Goal: Task Accomplishment & Management: Manage account settings

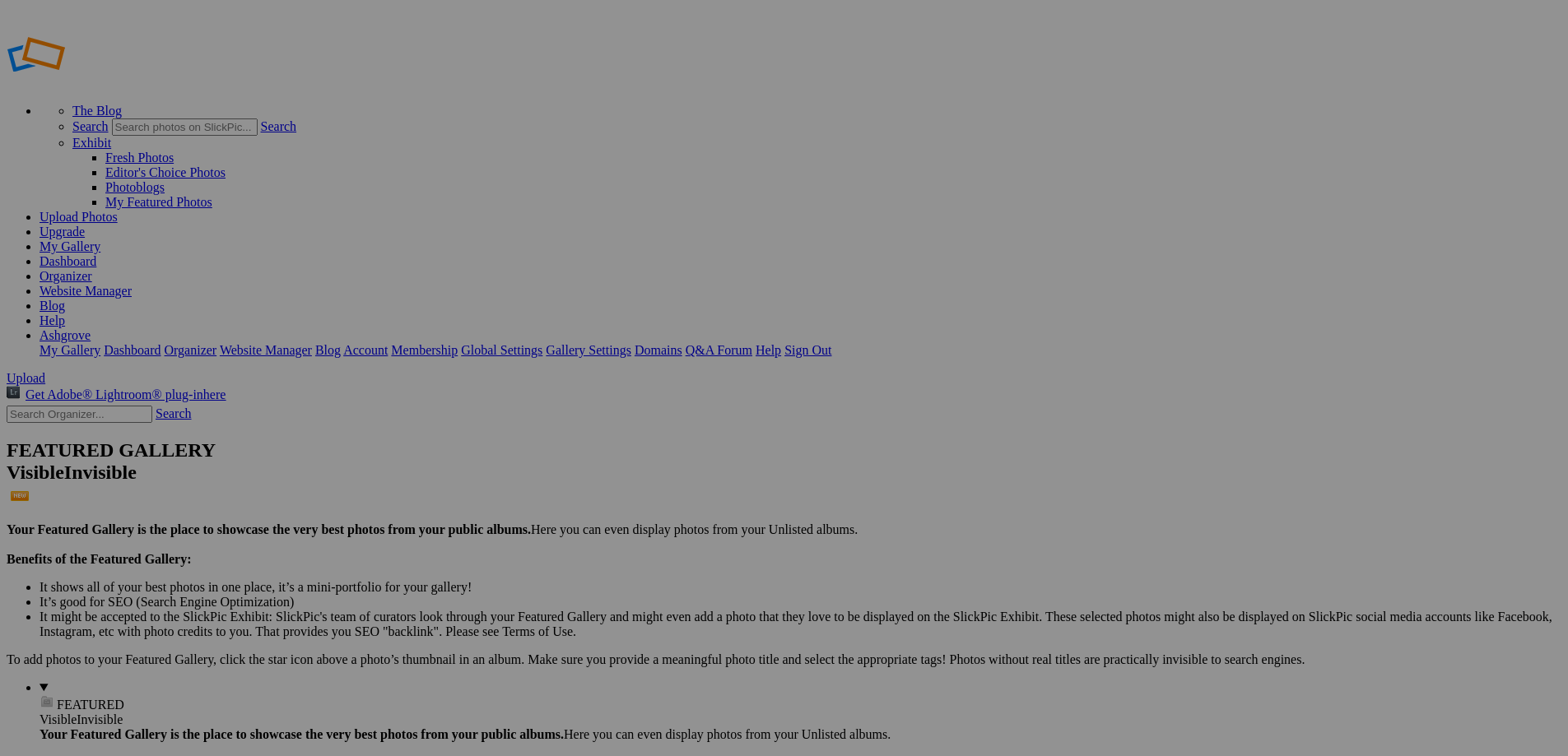
type input "2025 Folklore, Fables, & Fairytales"
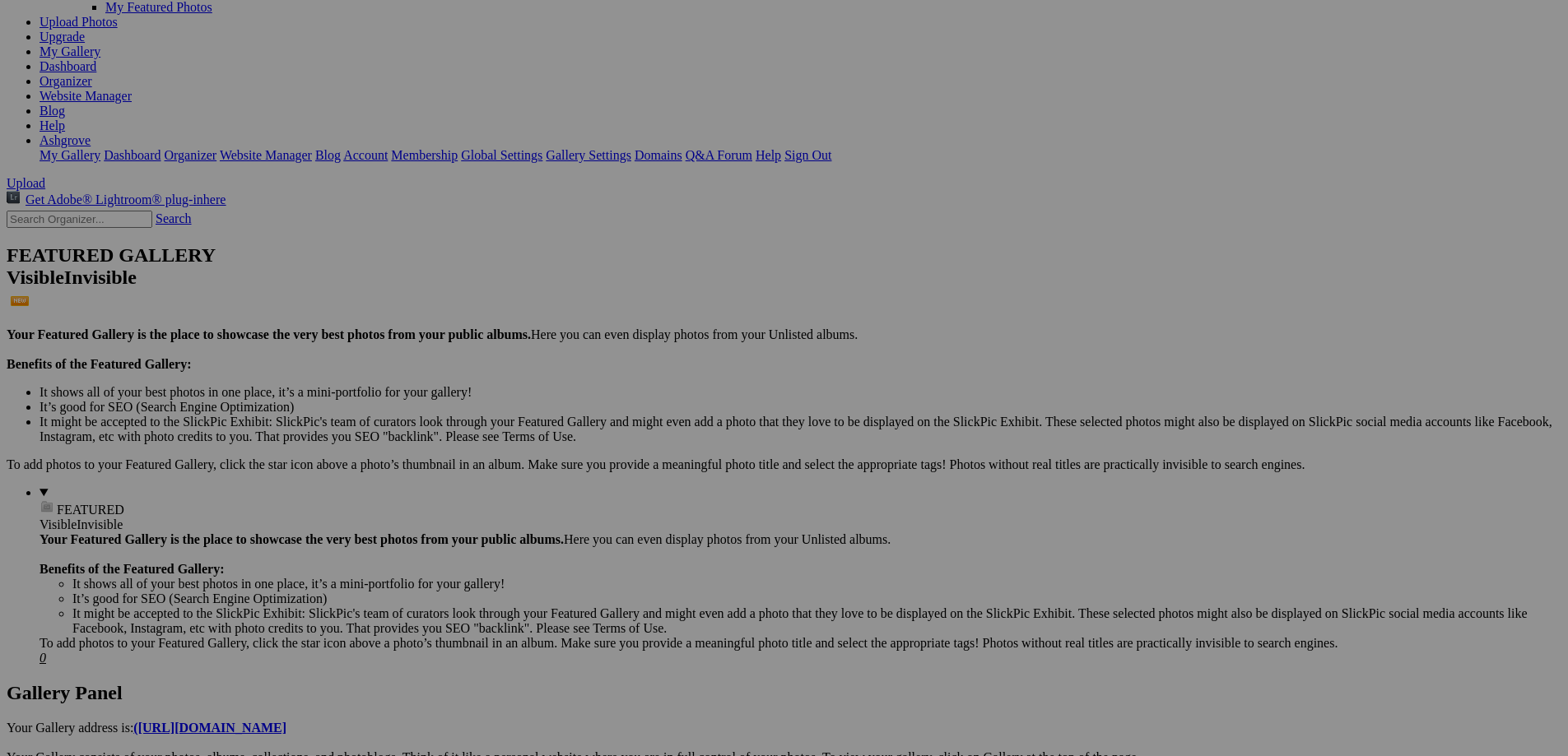
scroll to position [247, 0]
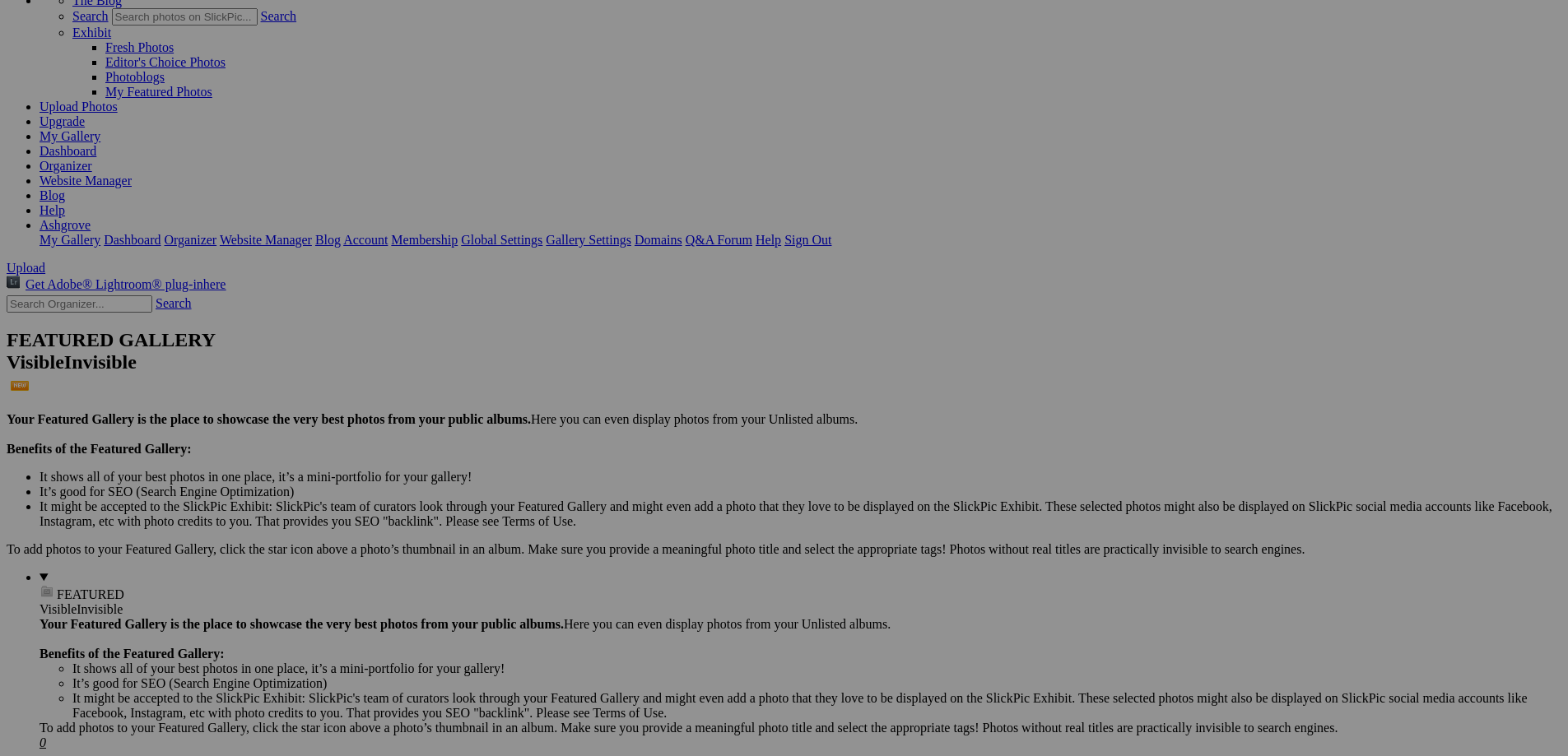
scroll to position [327, 0]
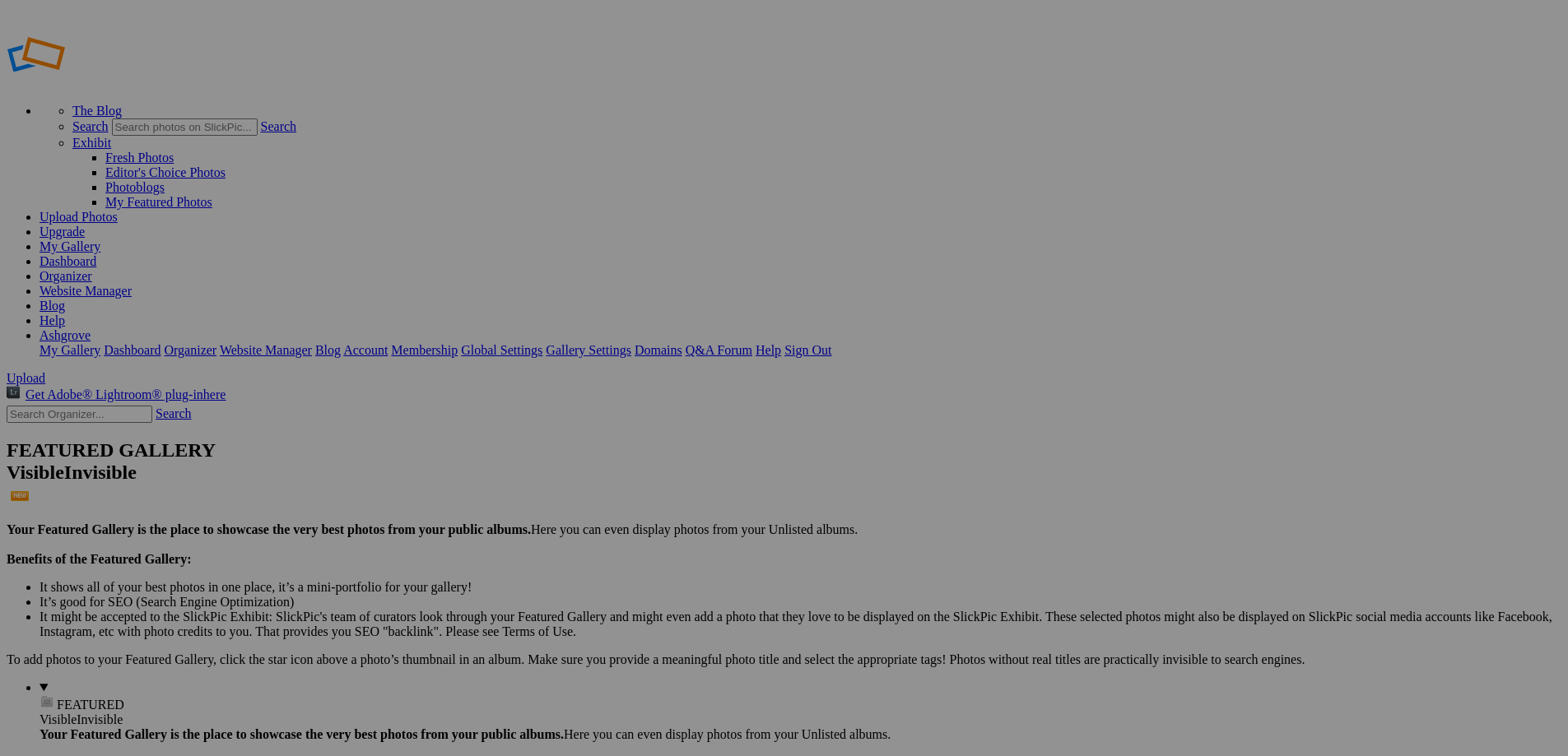
click at [650, 479] on span "Delete" at bounding box center [632, 485] width 35 height 14
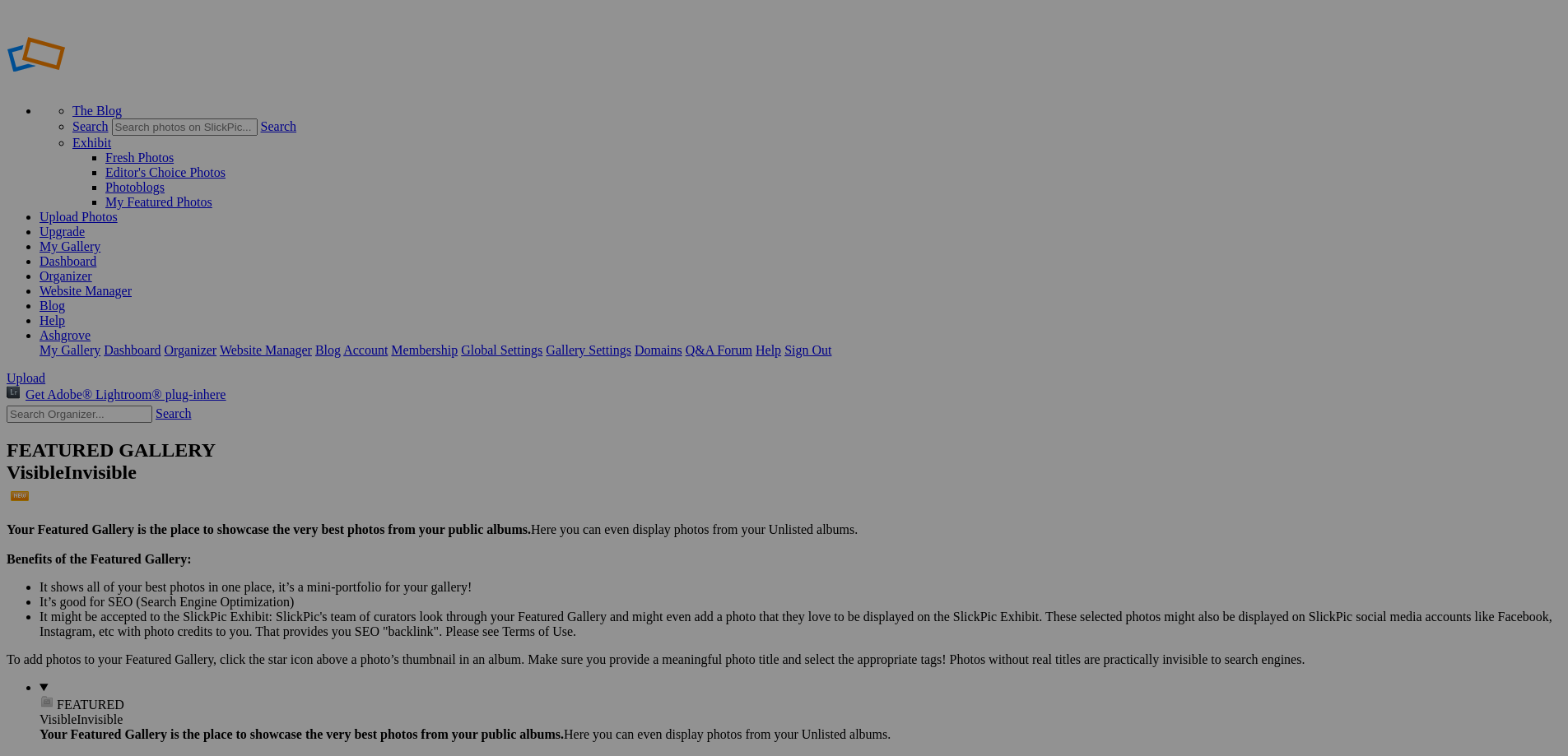
type input "2025 Folklore, Fables, & Fairytales"
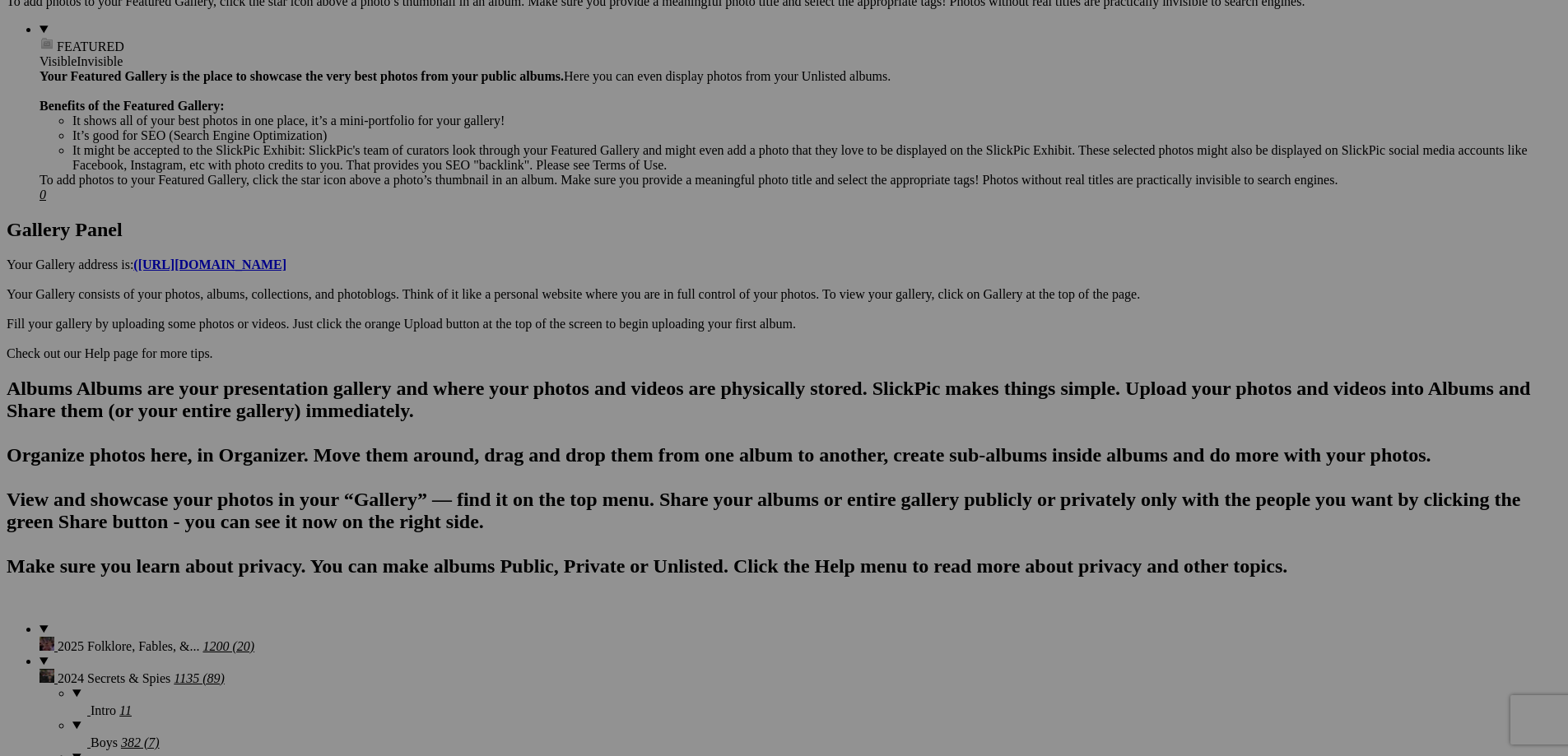
scroll to position [493, 0]
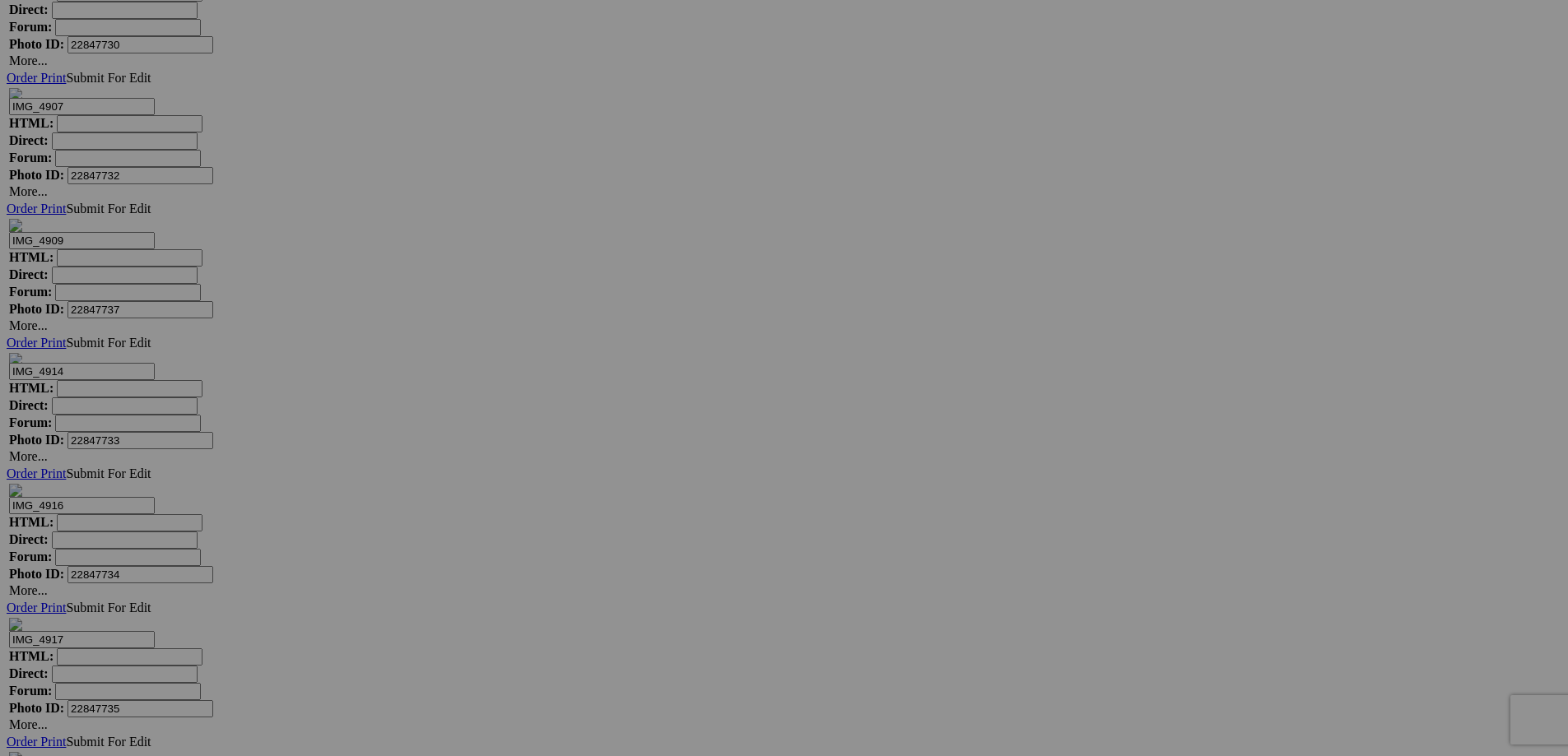
scroll to position [12012, 0]
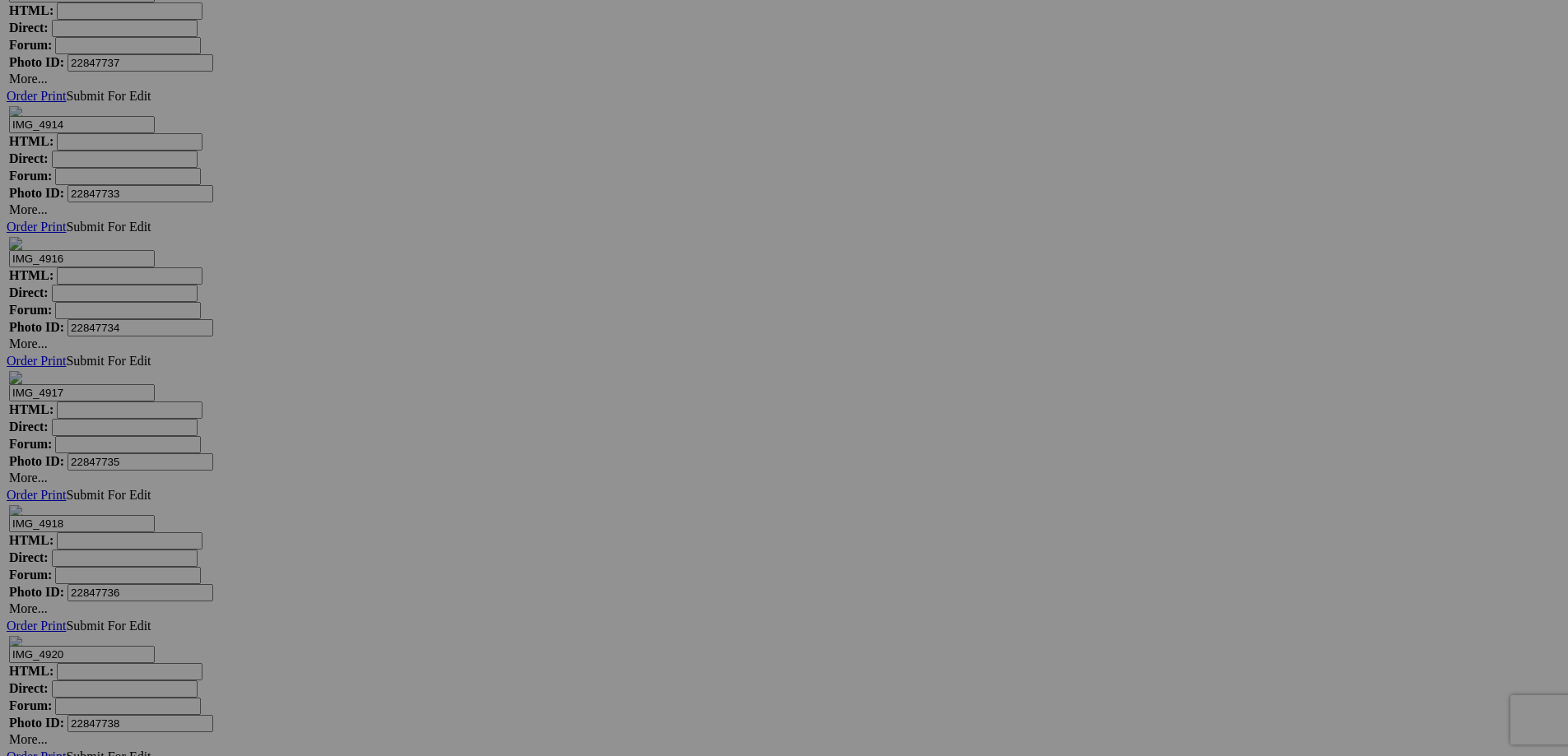
click at [675, 489] on span "Yes" at bounding box center [665, 485] width 19 height 14
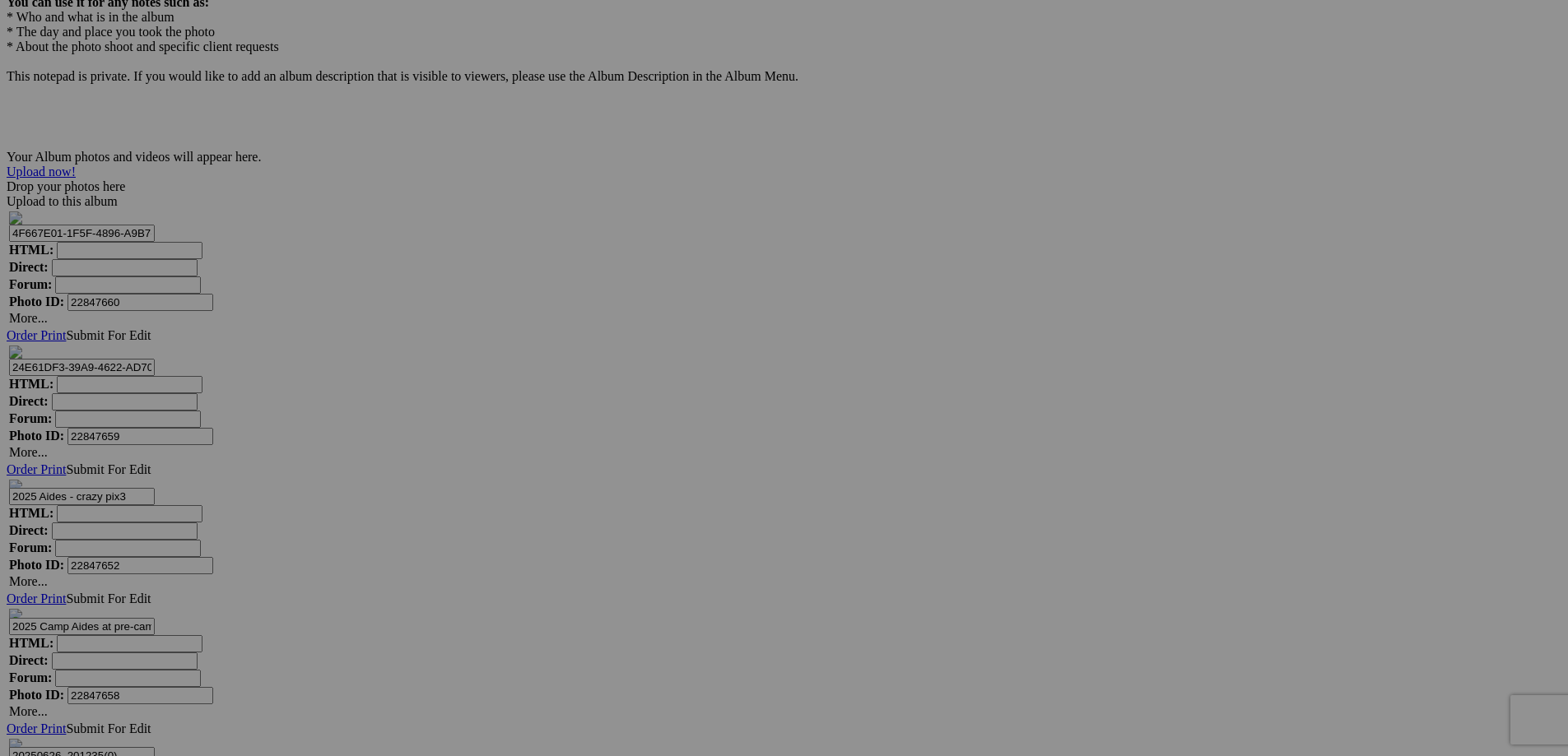
scroll to position [5431, 0]
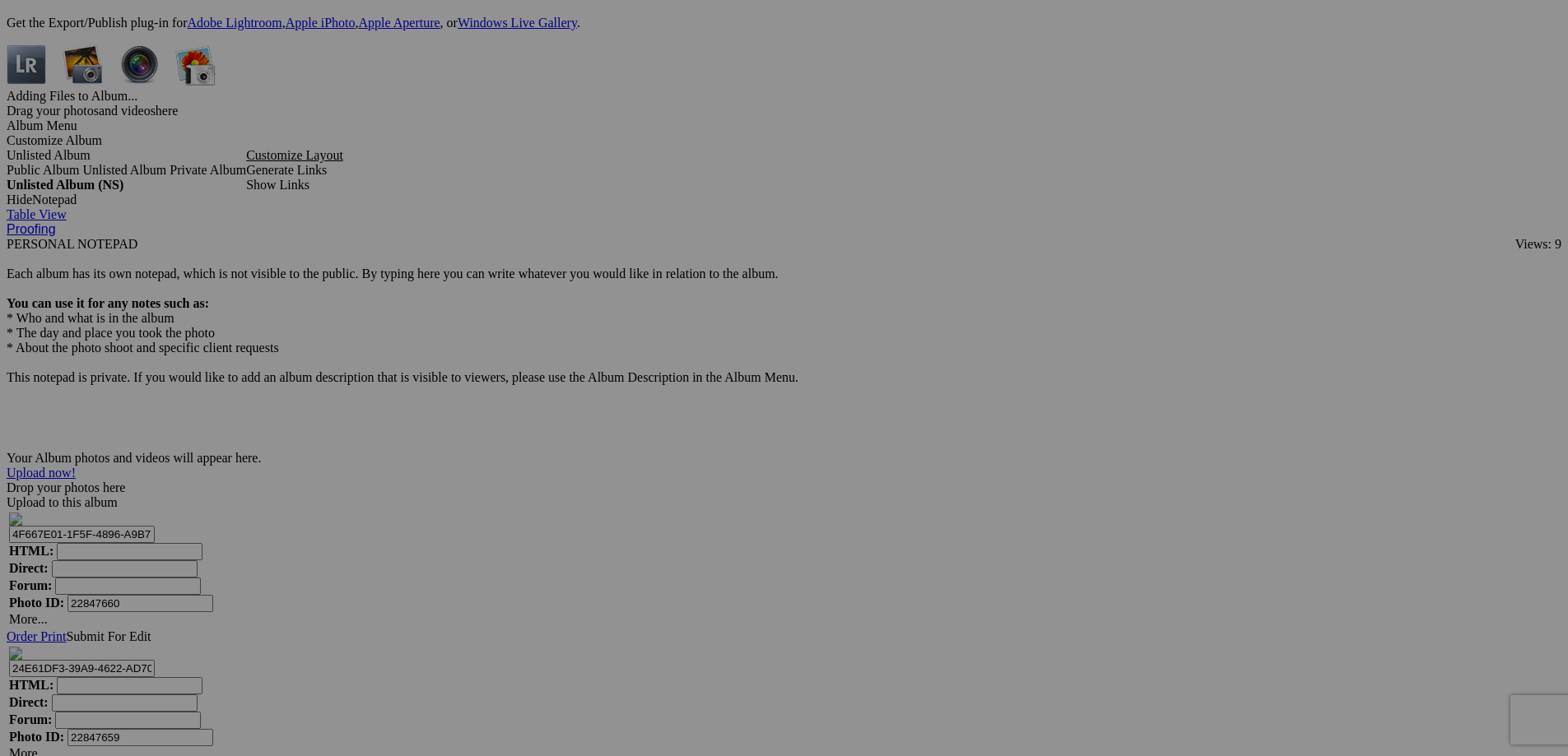
click at [0, 0] on div "Comments Photo Details" at bounding box center [0, 0] width 0 height 0
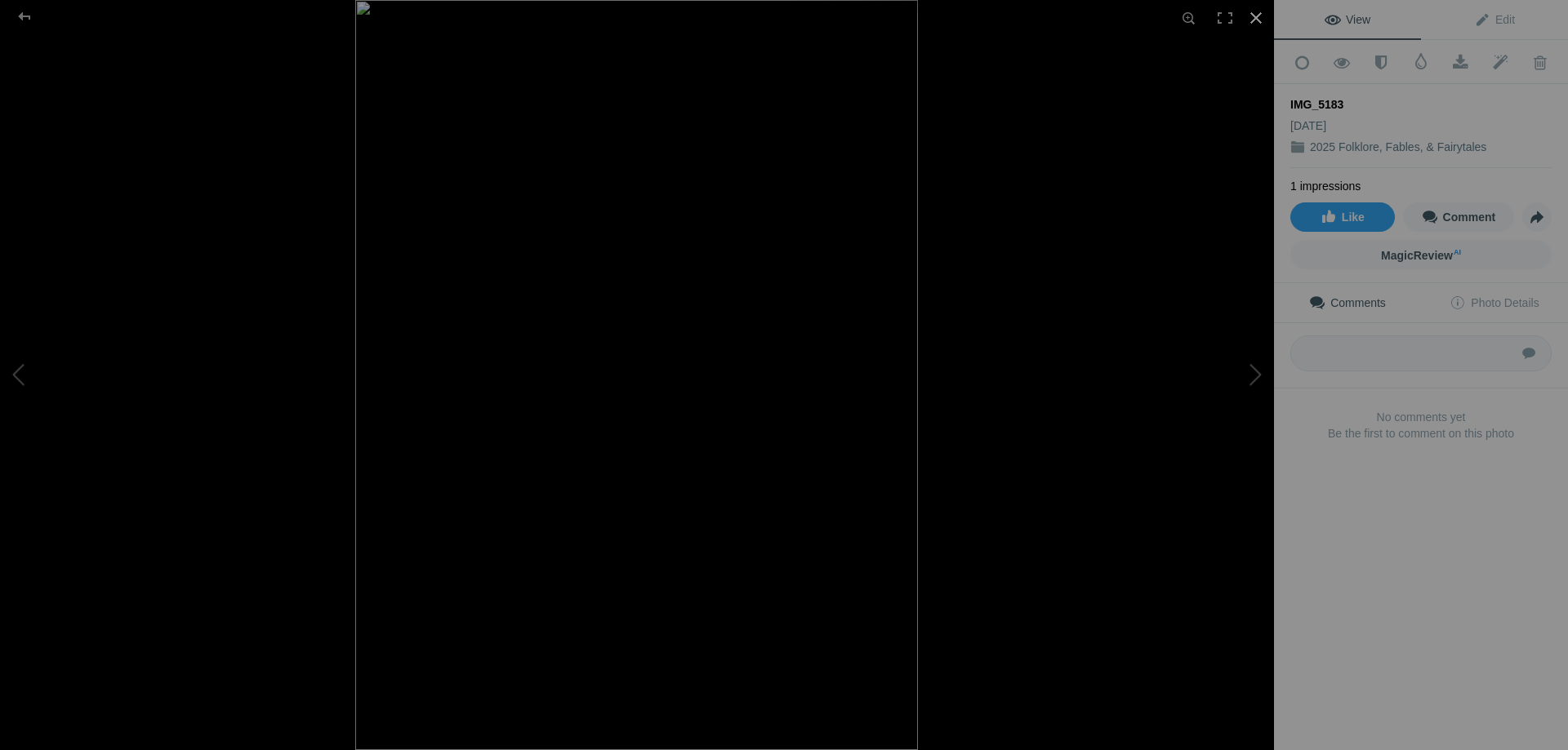
click at [1253, 17] on div at bounding box center [1255, 17] width 36 height 36
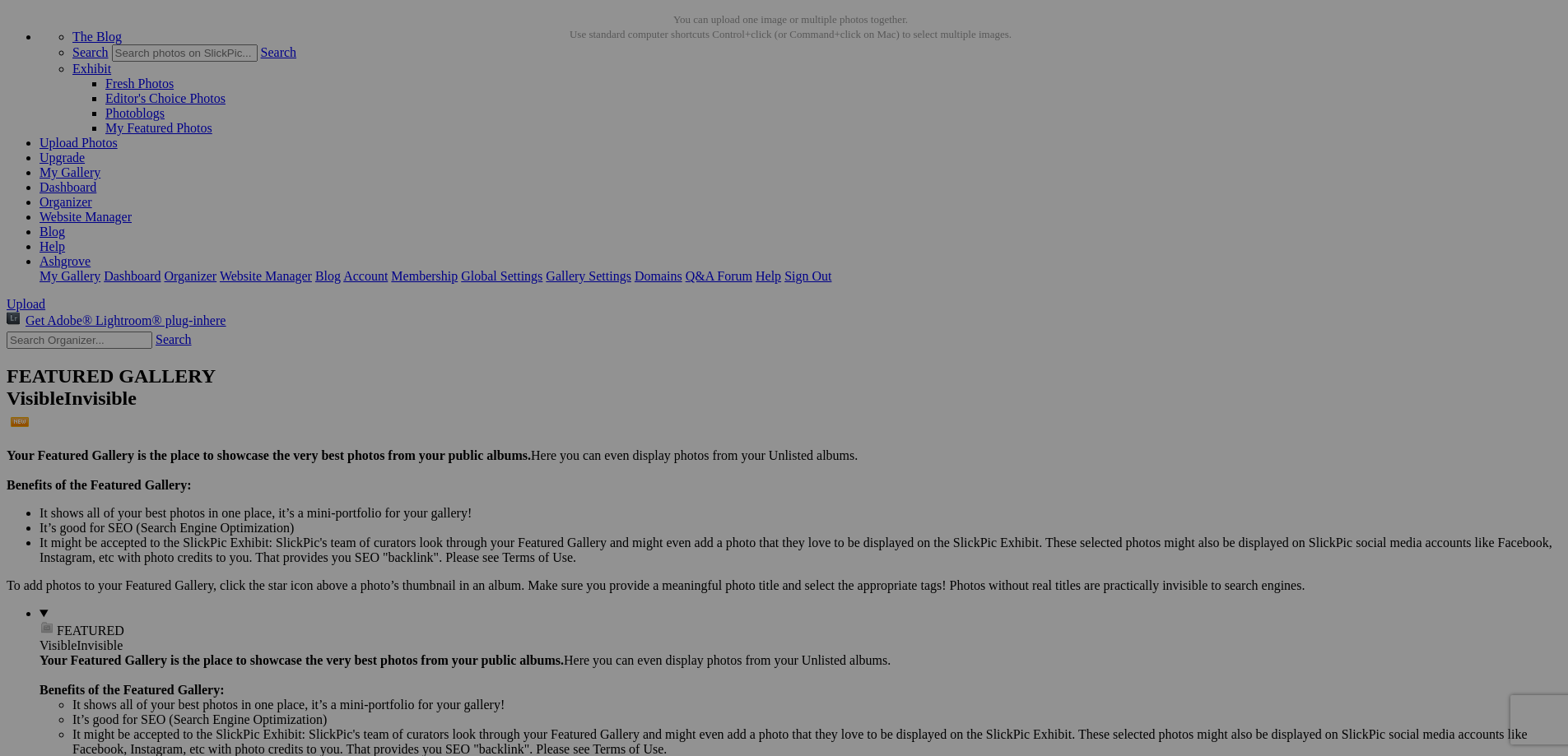
scroll to position [0, 0]
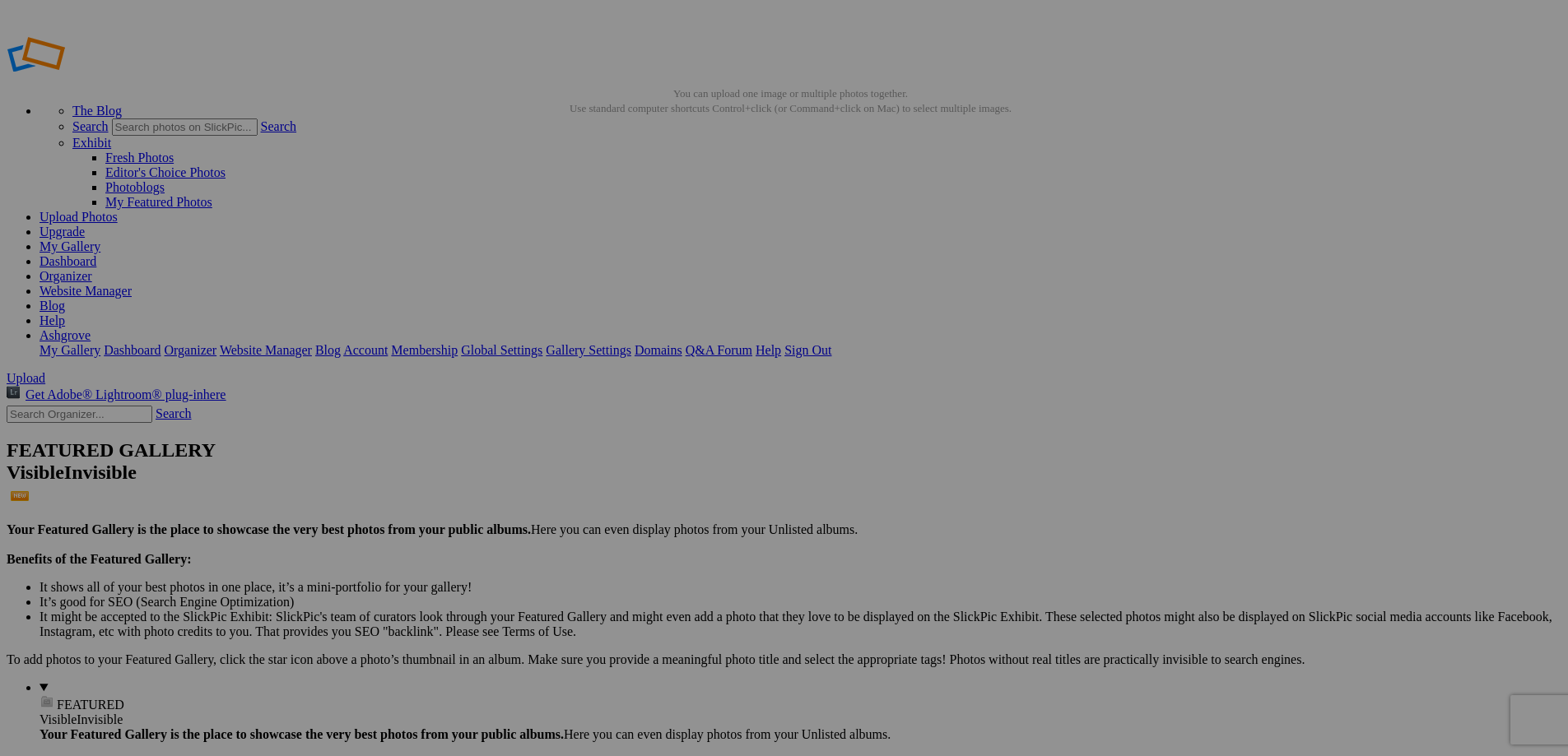
type input "2025 Folklore, Fables, & Fairytales"
